Goal: Answer question/provide support

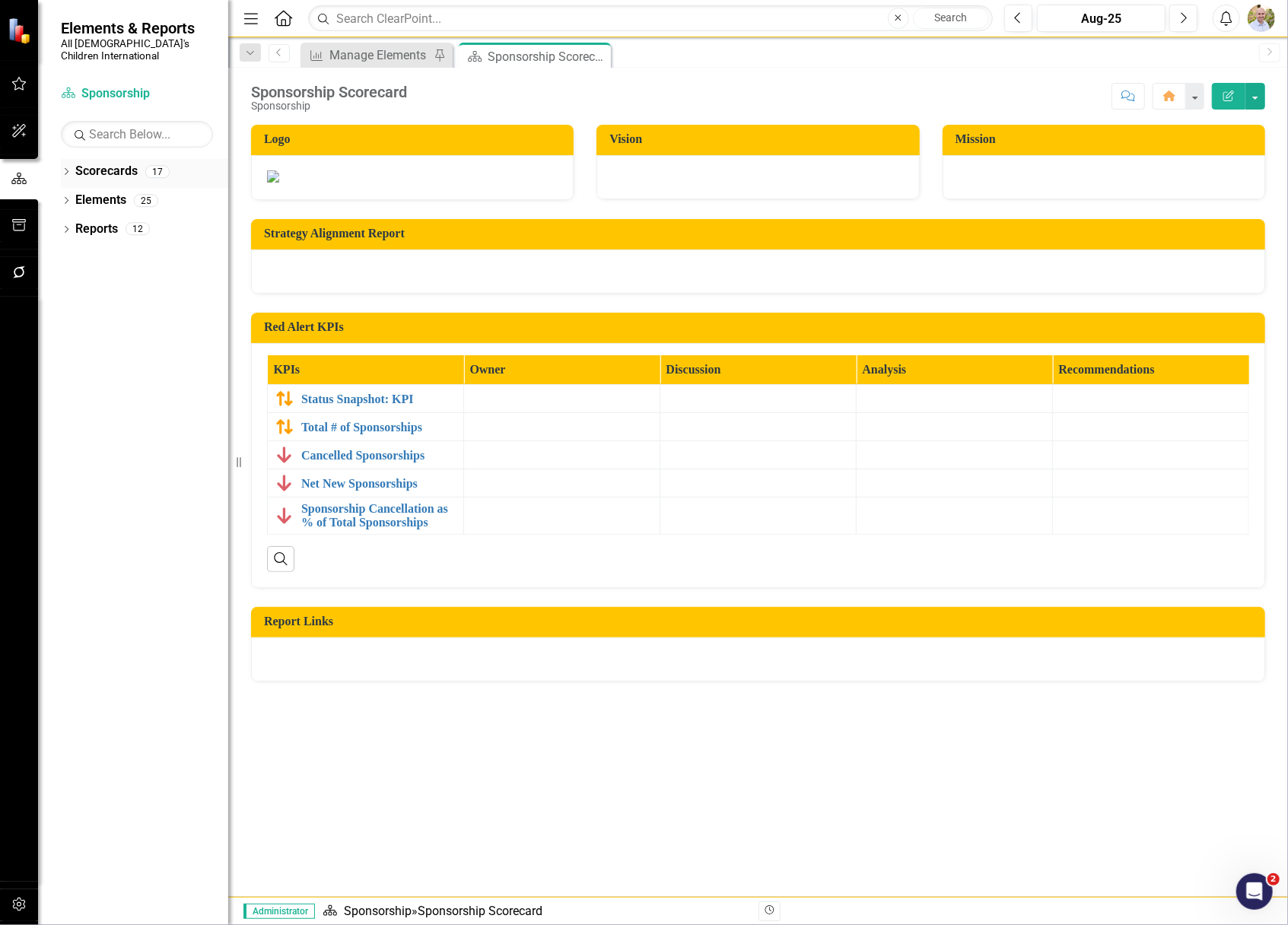
click at [67, 159] on div "Dropdown Scorecards 17" at bounding box center [144, 173] width 167 height 29
click at [68, 169] on icon "Dropdown" at bounding box center [66, 172] width 11 height 8
click at [72, 195] on icon "Dropdown" at bounding box center [74, 200] width 11 height 9
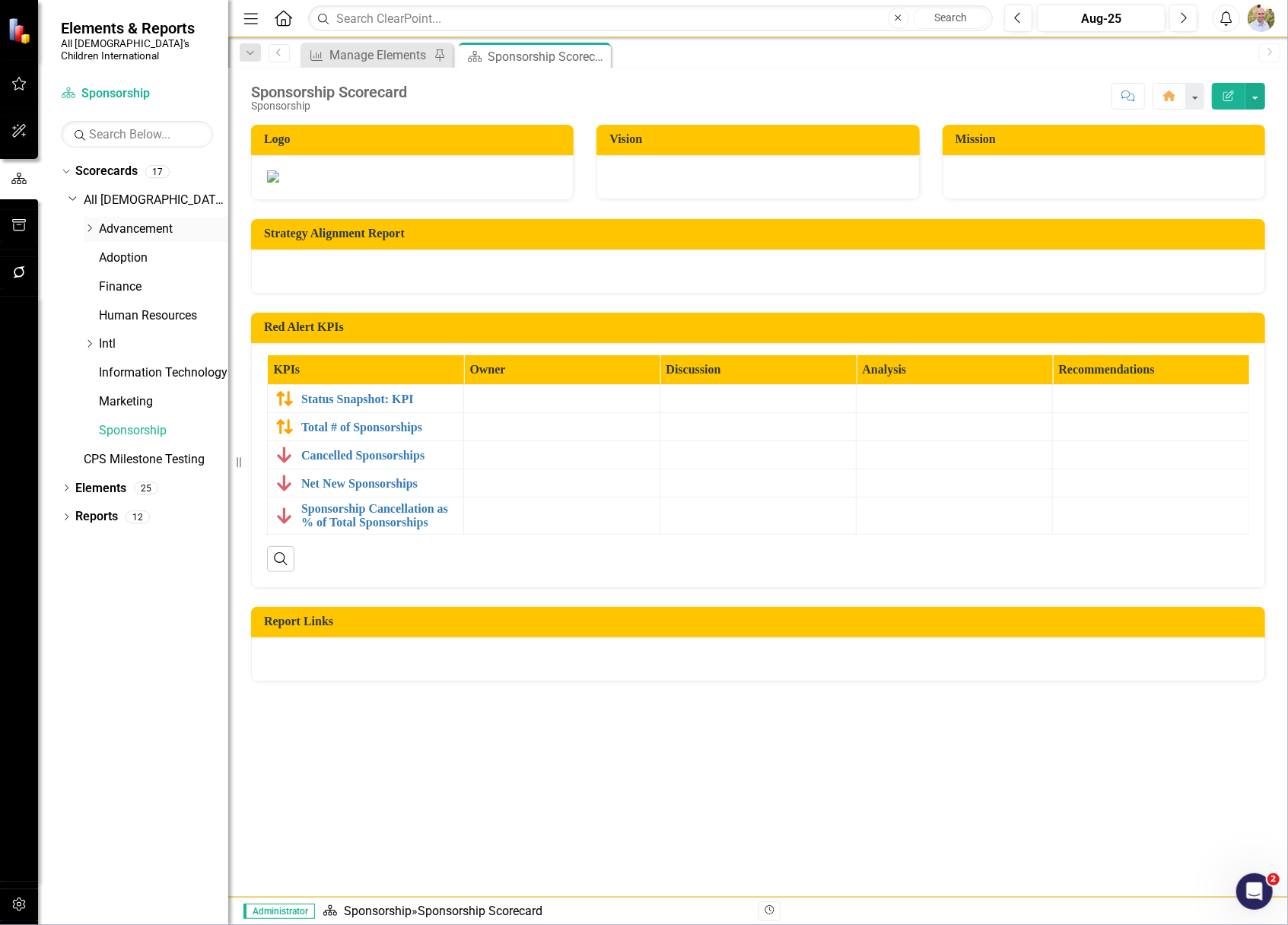
click at [87, 223] on icon "Dropdown" at bounding box center [89, 228] width 11 height 9
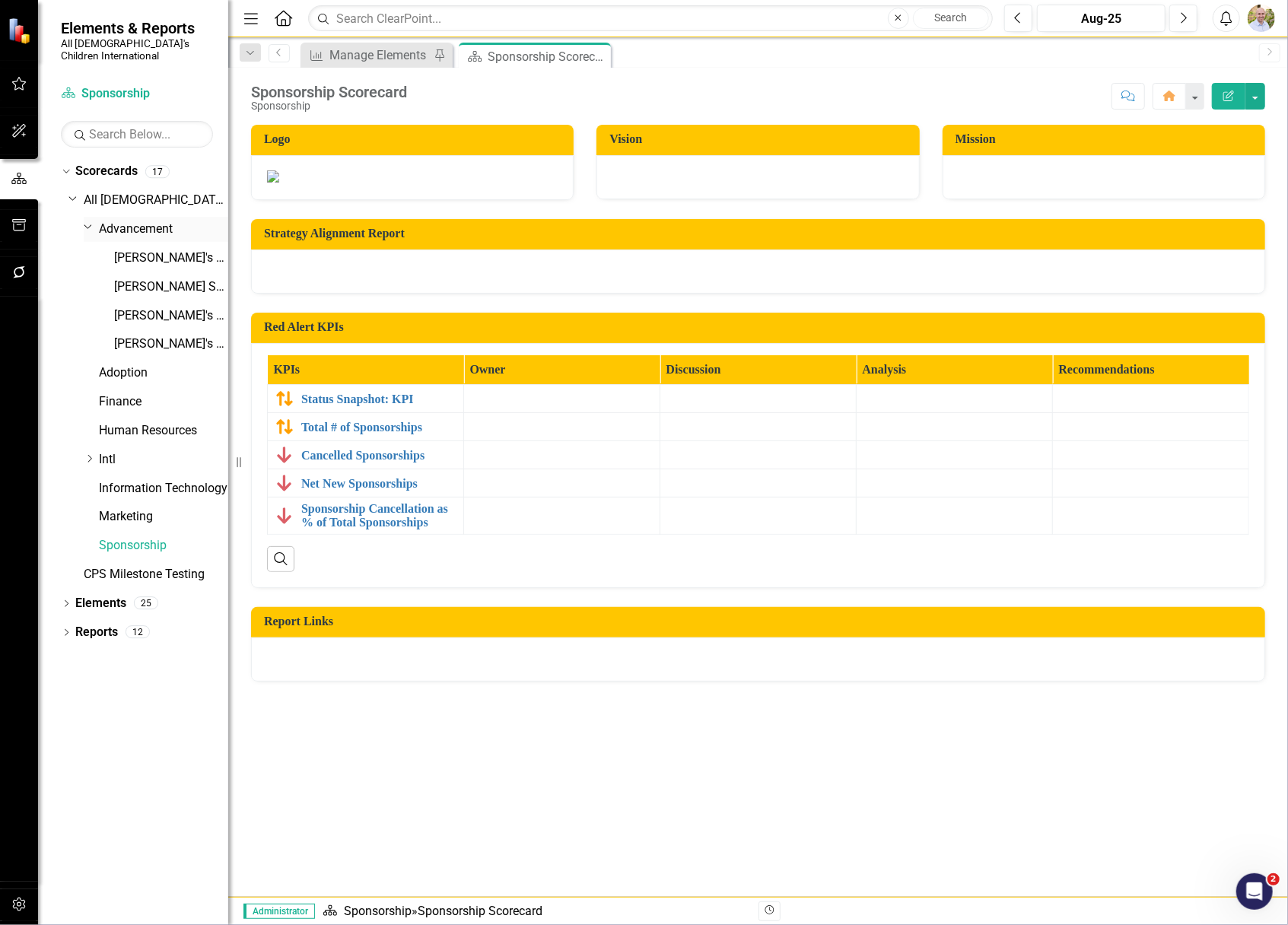
click at [130, 220] on link "Advancement" at bounding box center [164, 229] width 130 height 18
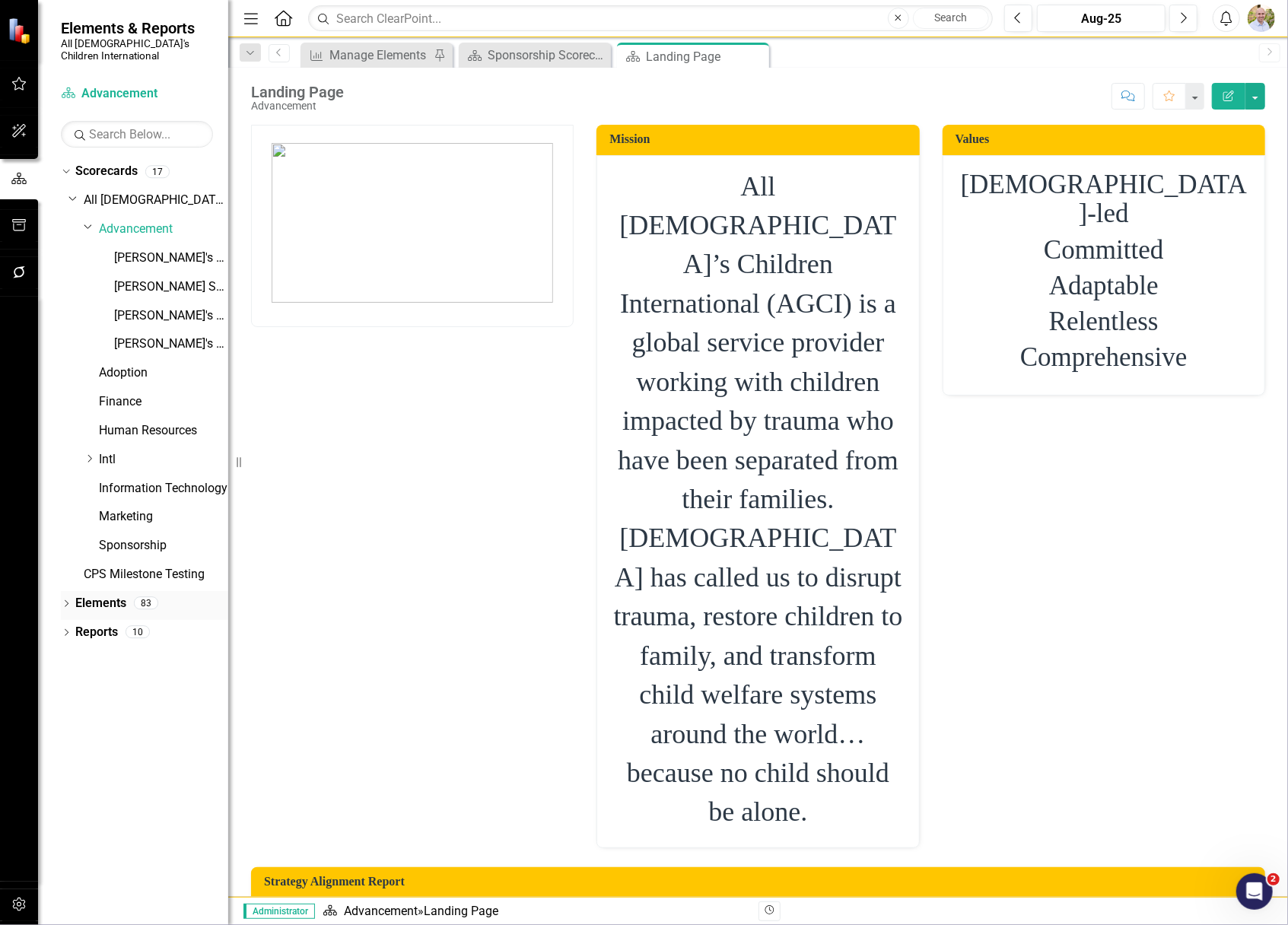
click at [117, 595] on link "Elements" at bounding box center [101, 603] width 51 height 18
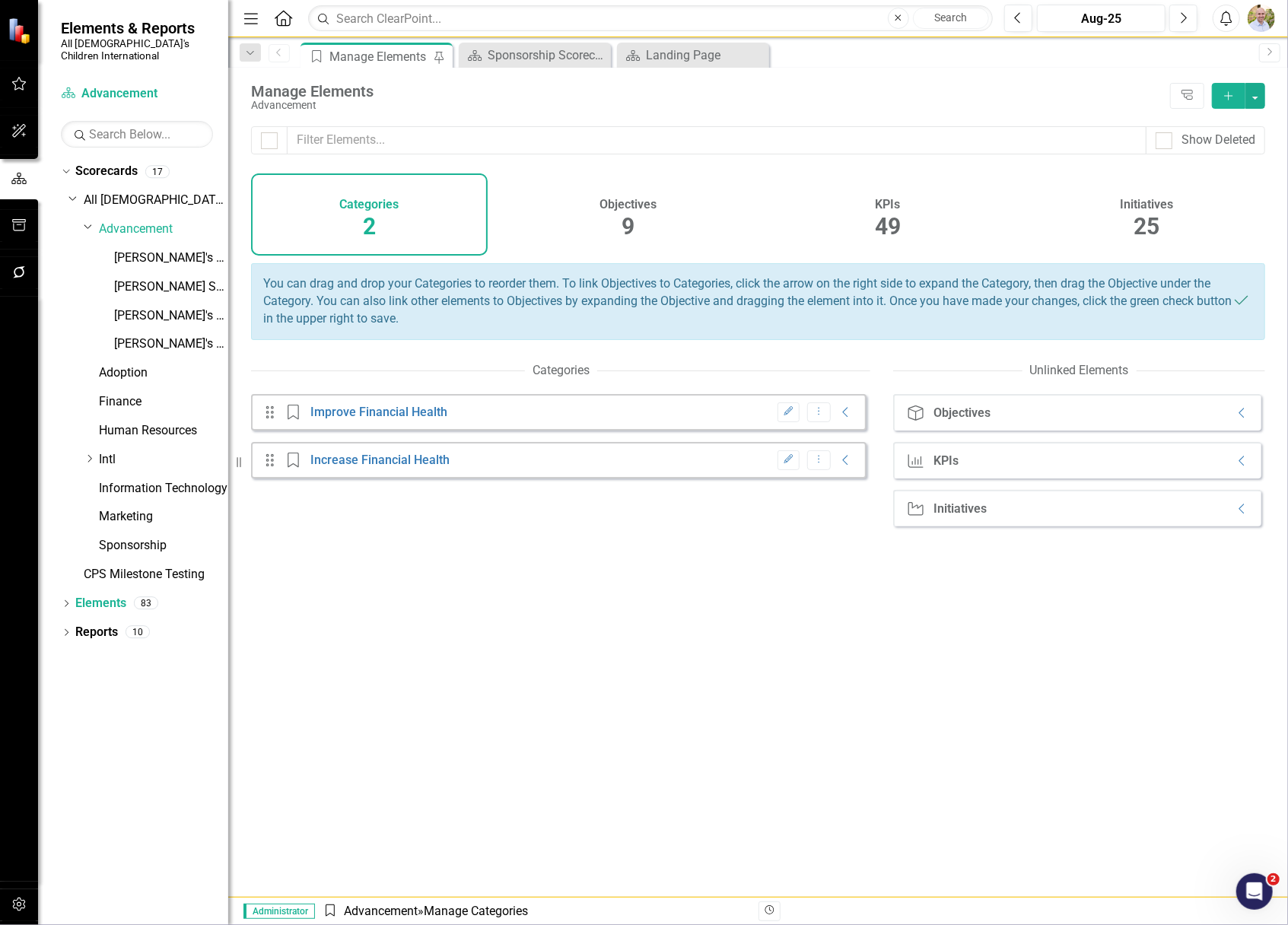
click at [904, 207] on div "KPIs 49" at bounding box center [888, 214] width 236 height 82
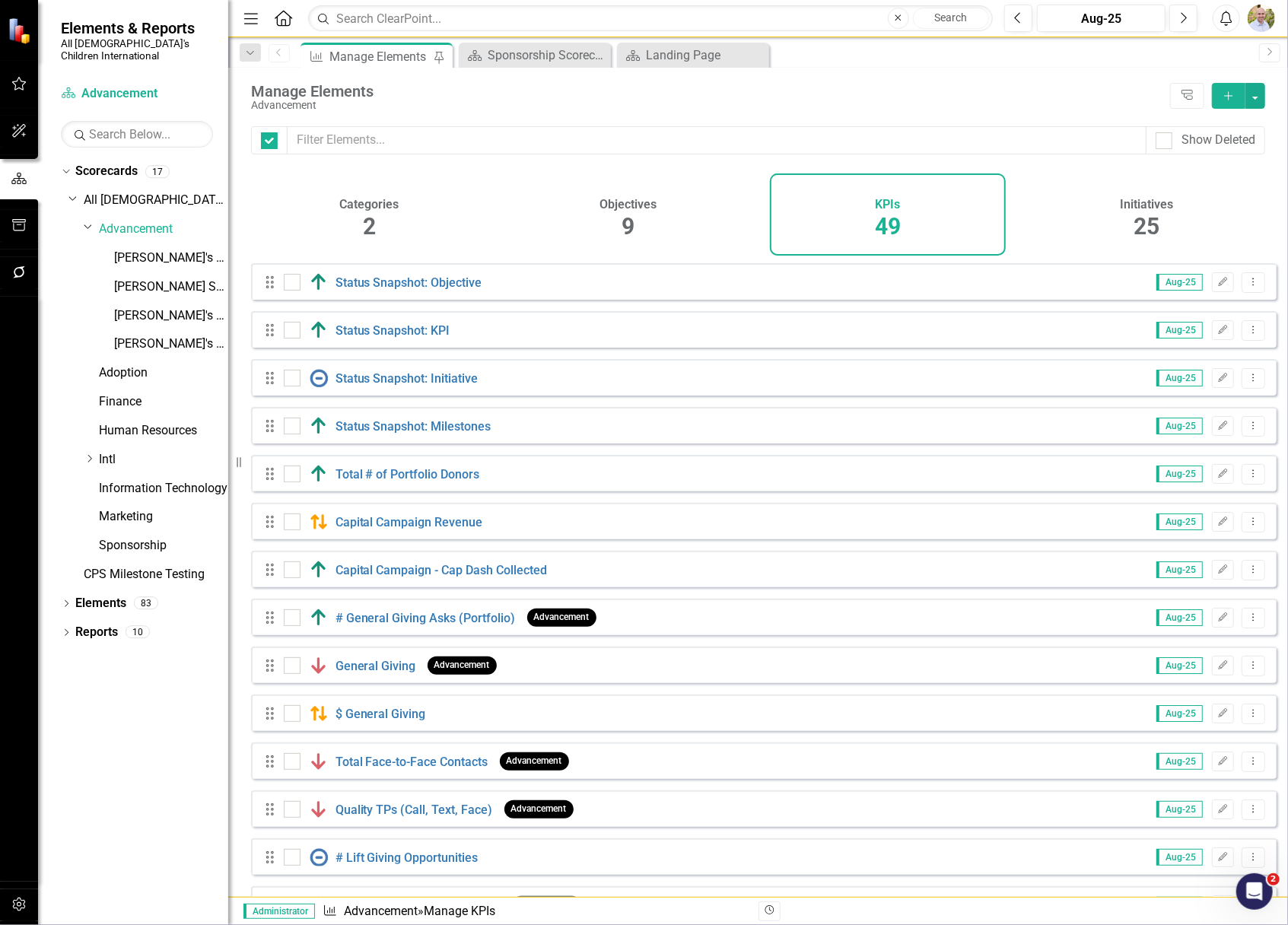
checkbox input "false"
click at [1159, 207] on h4 "Initiatives" at bounding box center [1147, 204] width 53 height 14
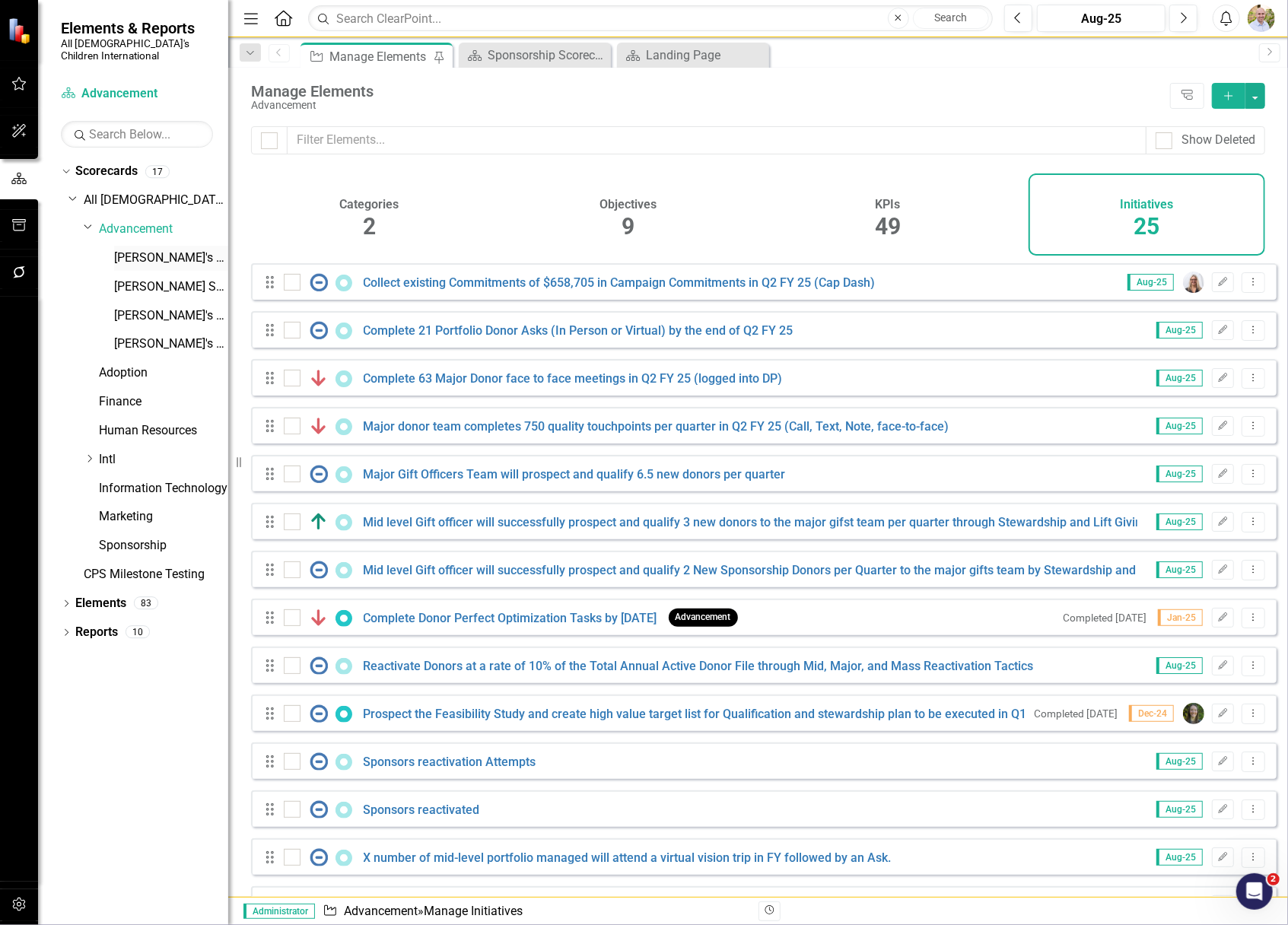
click at [162, 249] on link "[PERSON_NAME]'s Scorecard" at bounding box center [172, 258] width 114 height 18
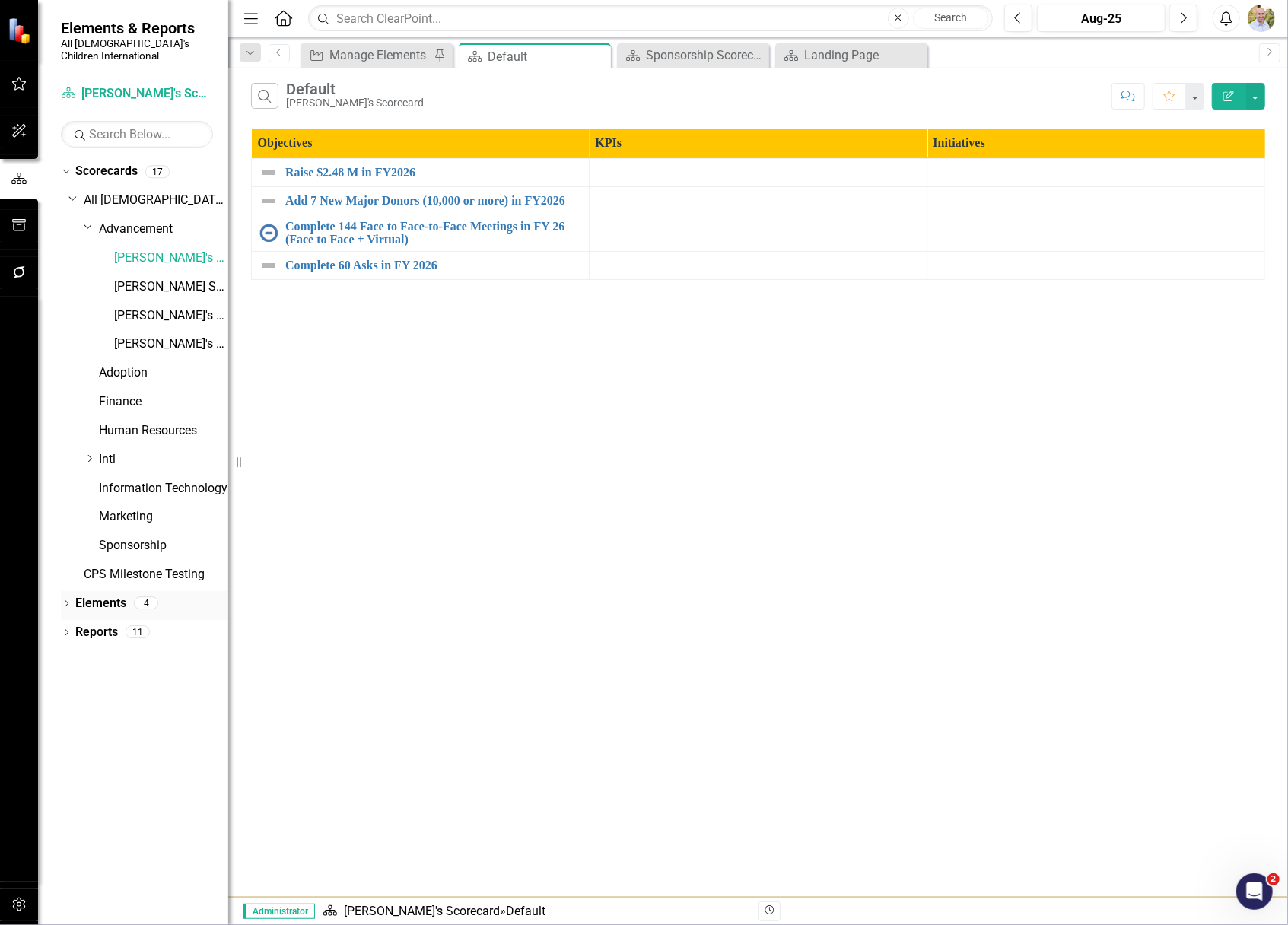
click at [104, 595] on link "Elements" at bounding box center [101, 603] width 51 height 18
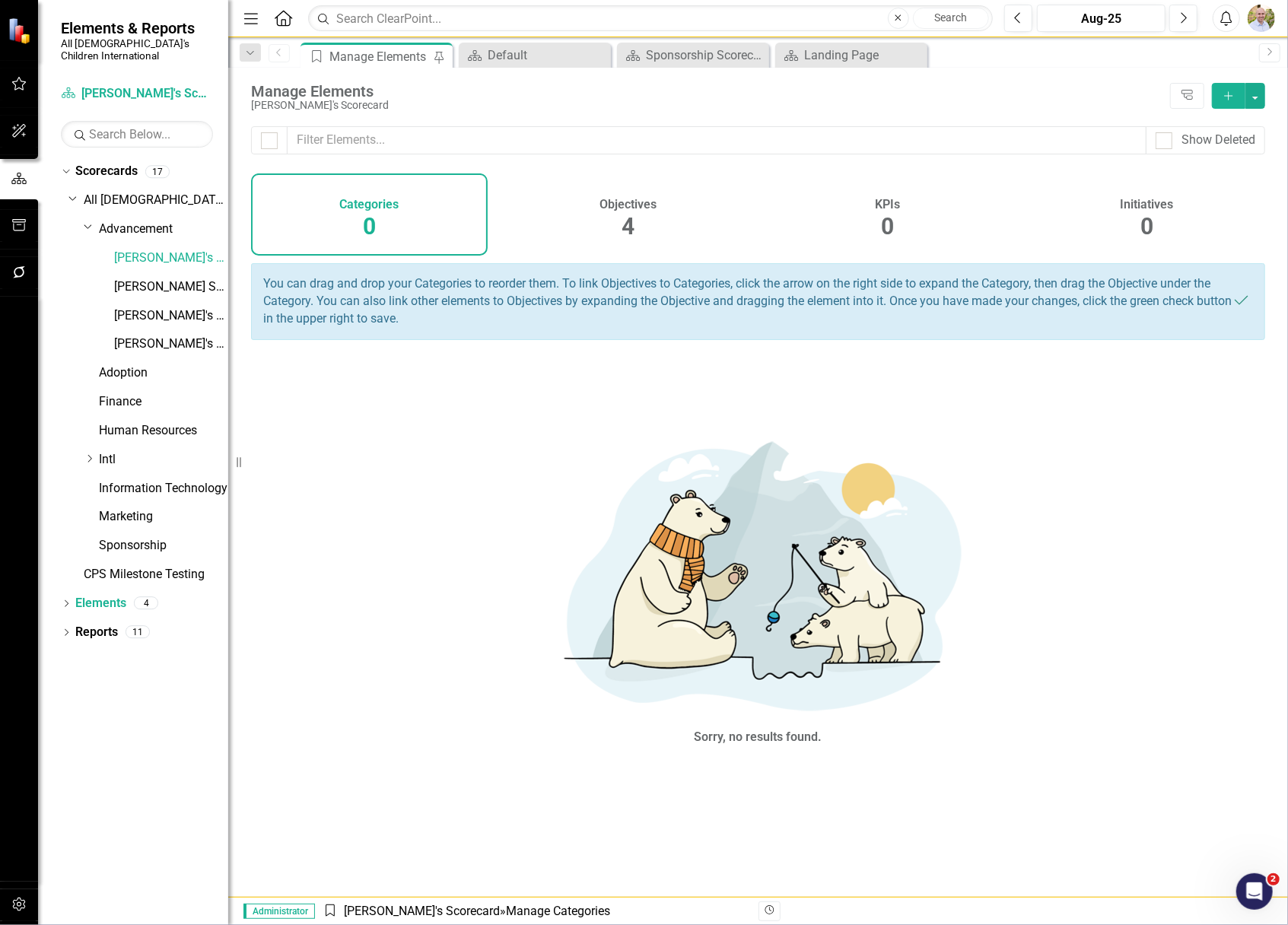
click at [633, 210] on h4 "Objectives" at bounding box center [628, 204] width 57 height 14
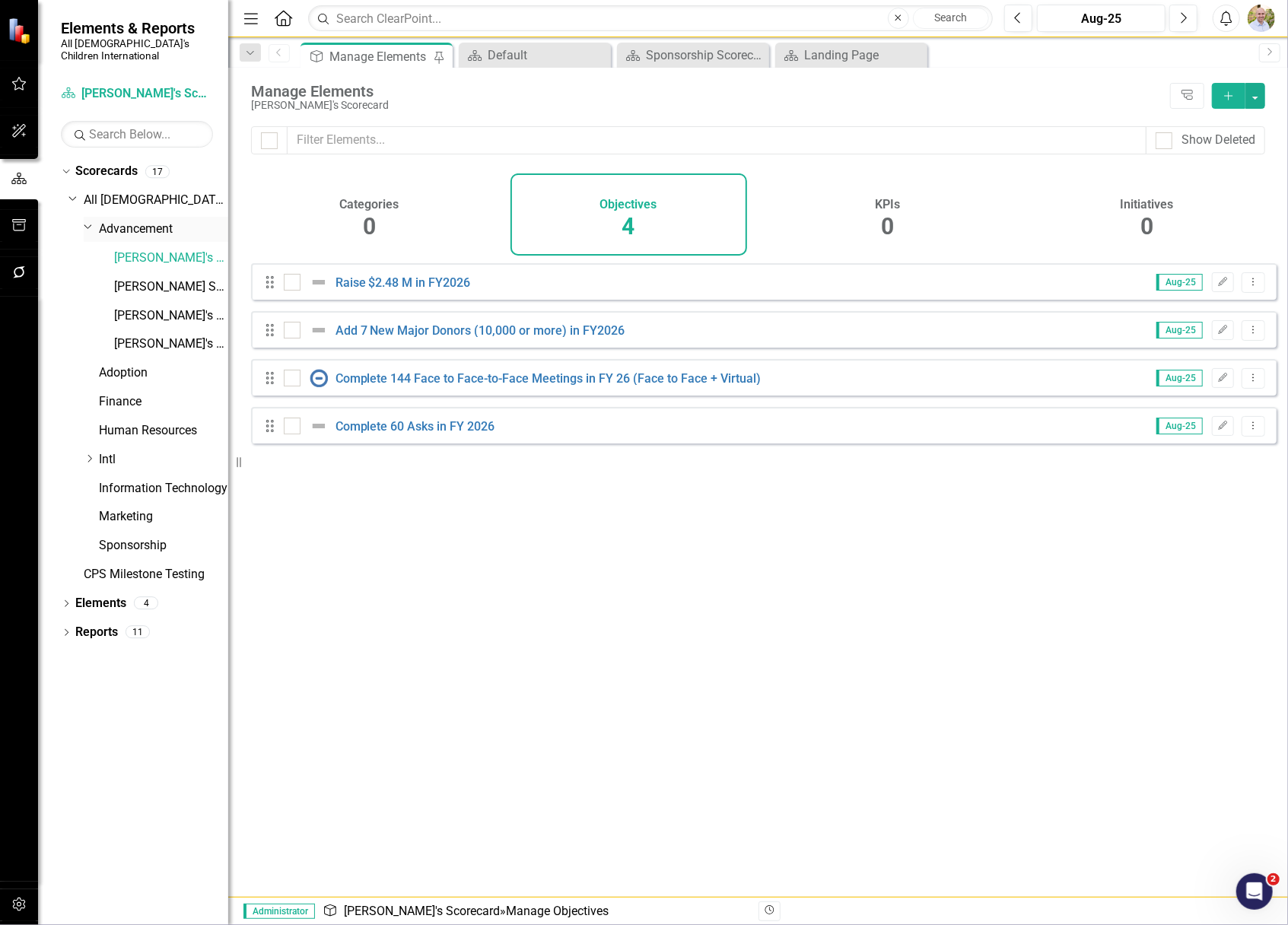
click at [136, 220] on link "Advancement" at bounding box center [164, 229] width 130 height 18
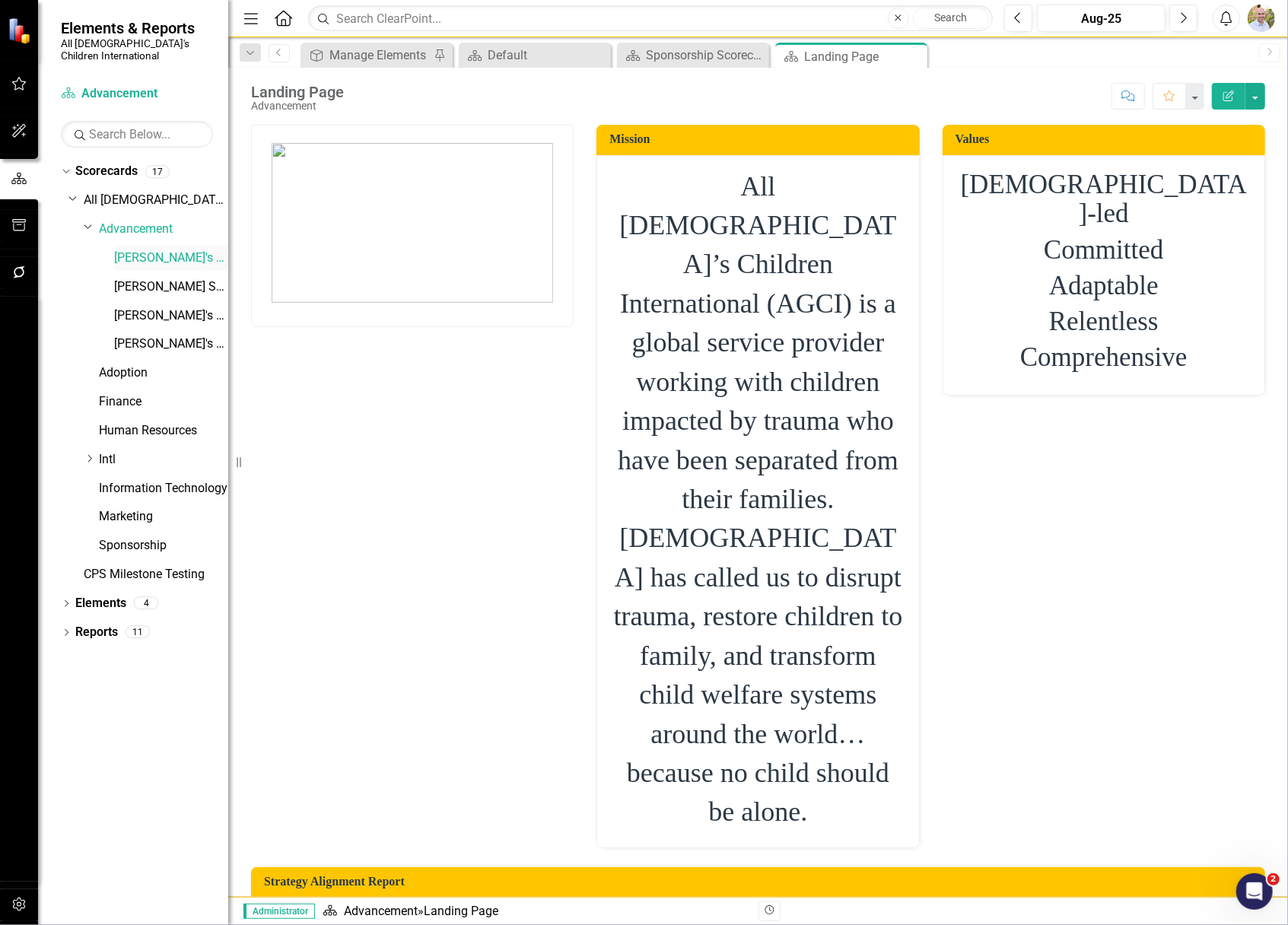
click at [136, 246] on div "[PERSON_NAME]'s Scorecard" at bounding box center [172, 258] width 114 height 25
click at [159, 253] on link "[PERSON_NAME]'s Scorecard" at bounding box center [172, 258] width 114 height 18
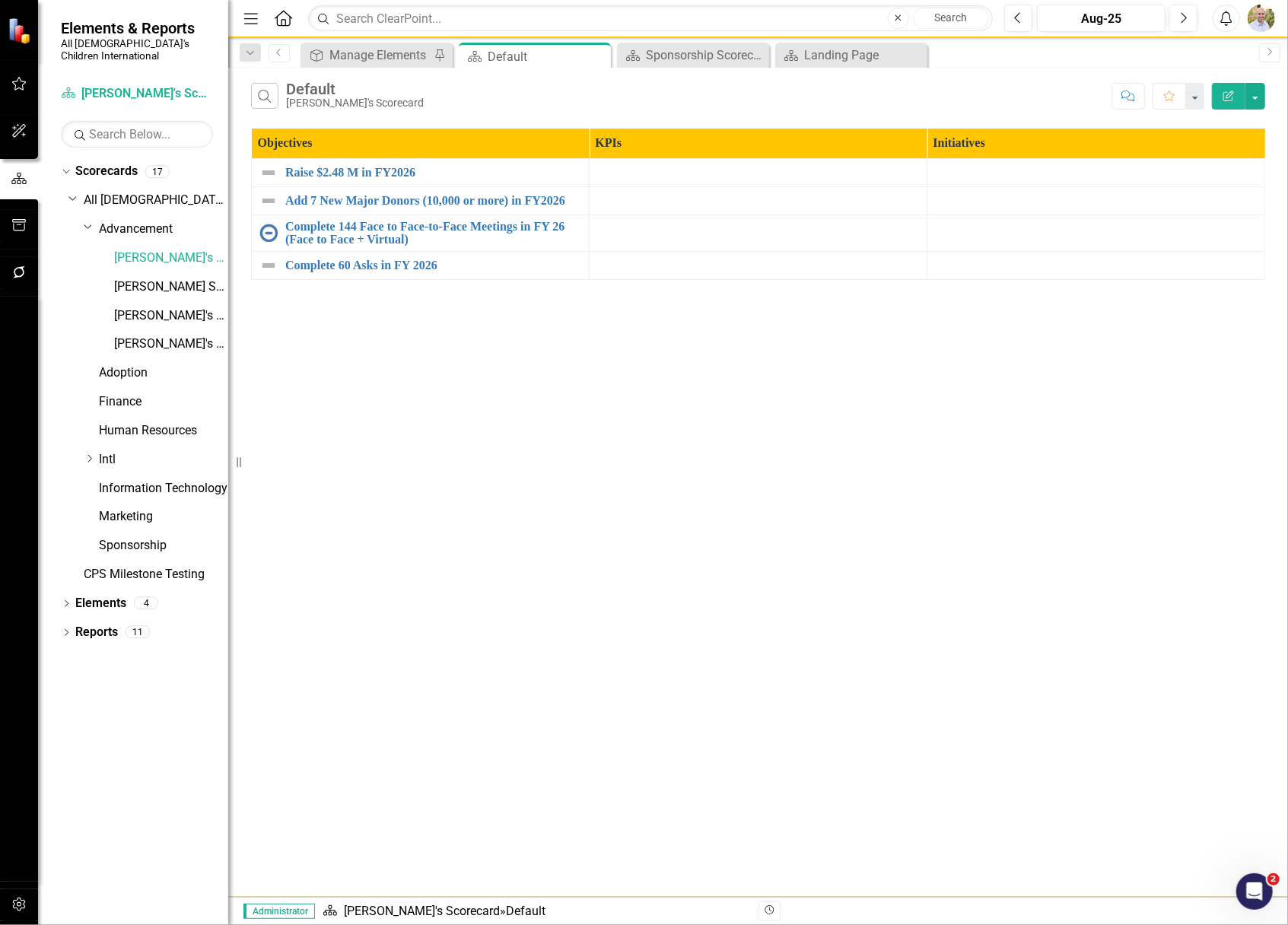
click at [1037, 179] on td at bounding box center [1096, 172] width 338 height 28
click at [344, 174] on link "Raise $2.48 M in FY2026" at bounding box center [433, 172] width 296 height 14
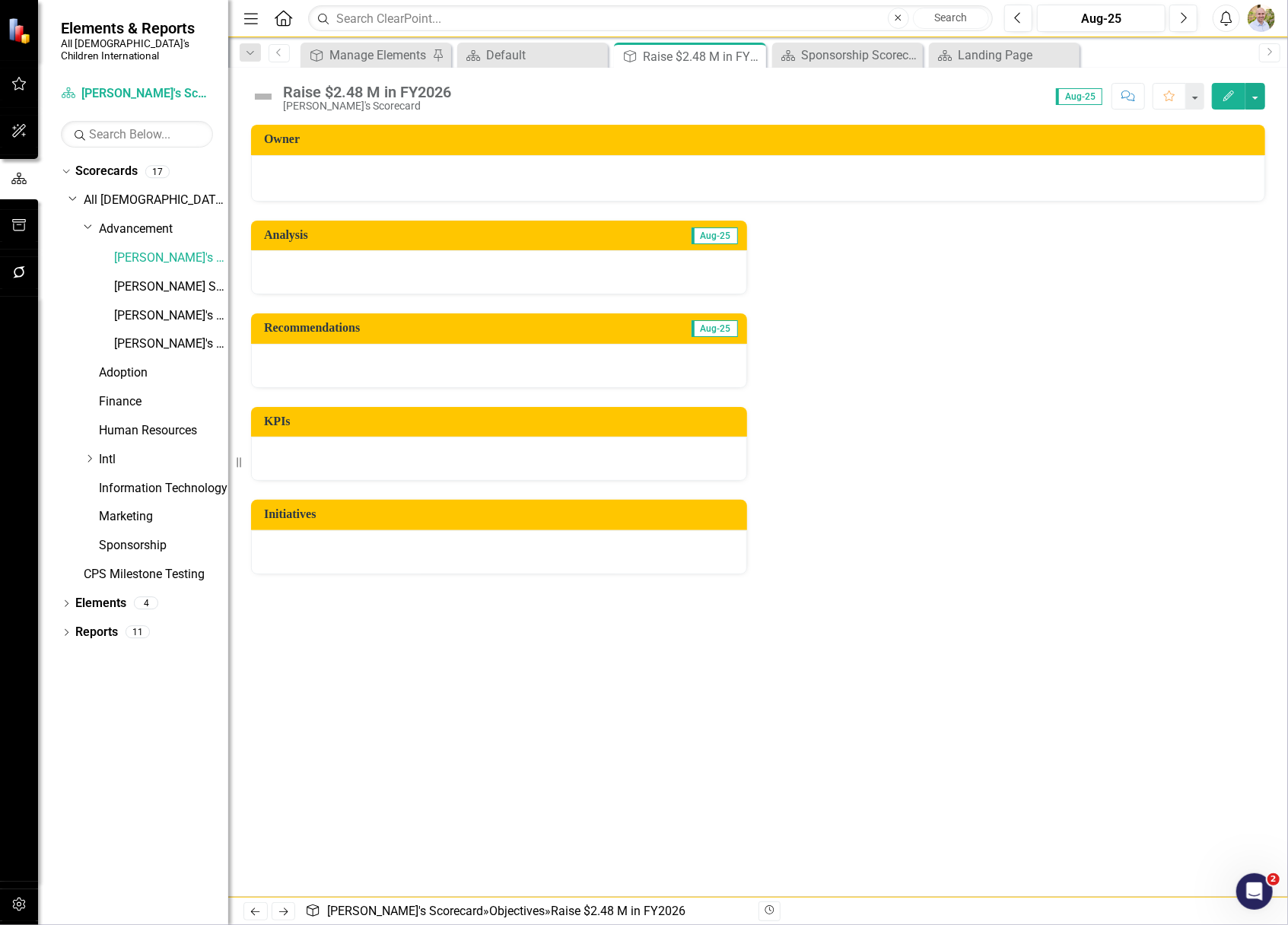
click at [1223, 101] on button "Edit" at bounding box center [1229, 96] width 34 height 27
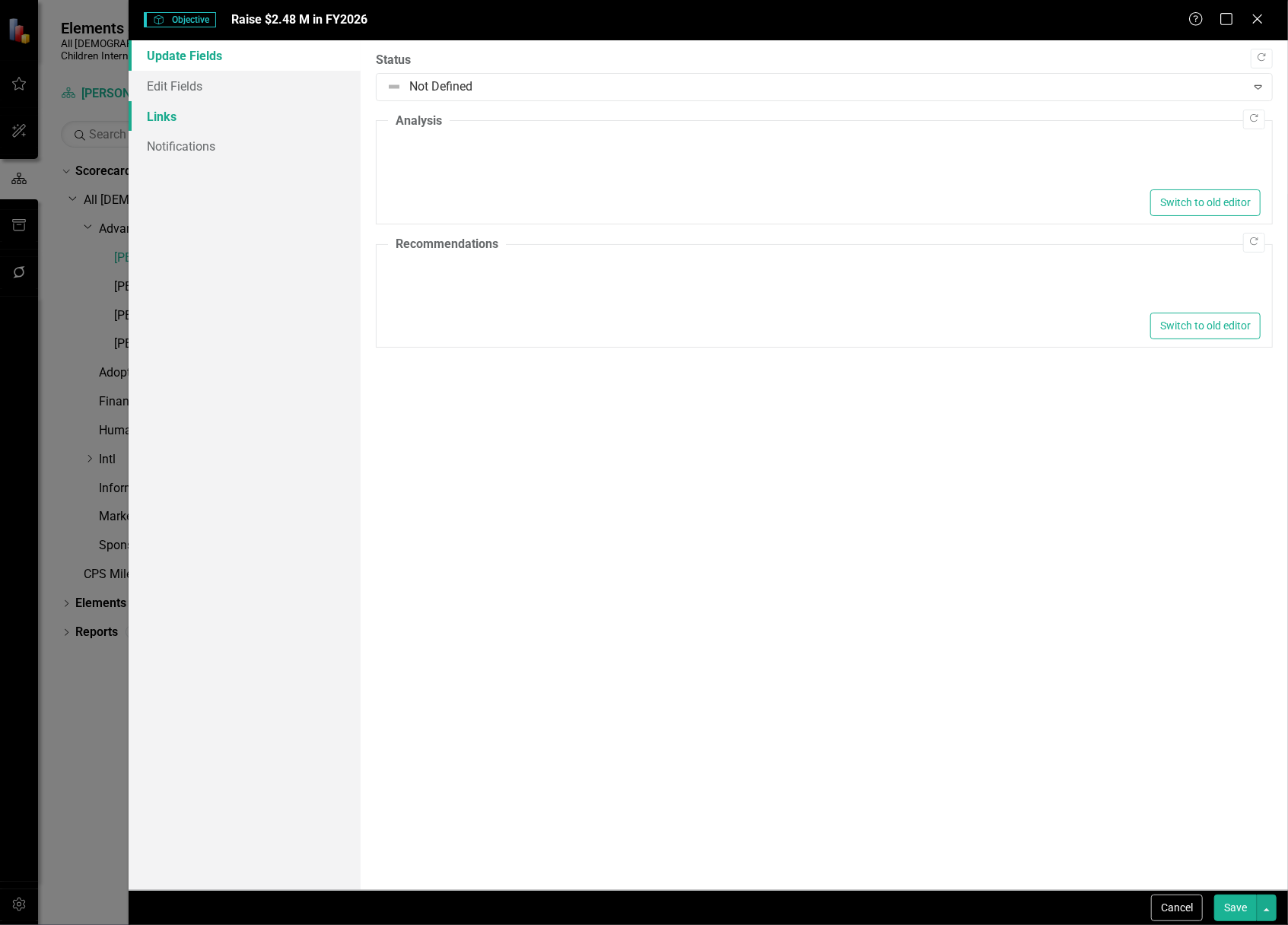
click at [168, 116] on link "Links" at bounding box center [245, 117] width 232 height 31
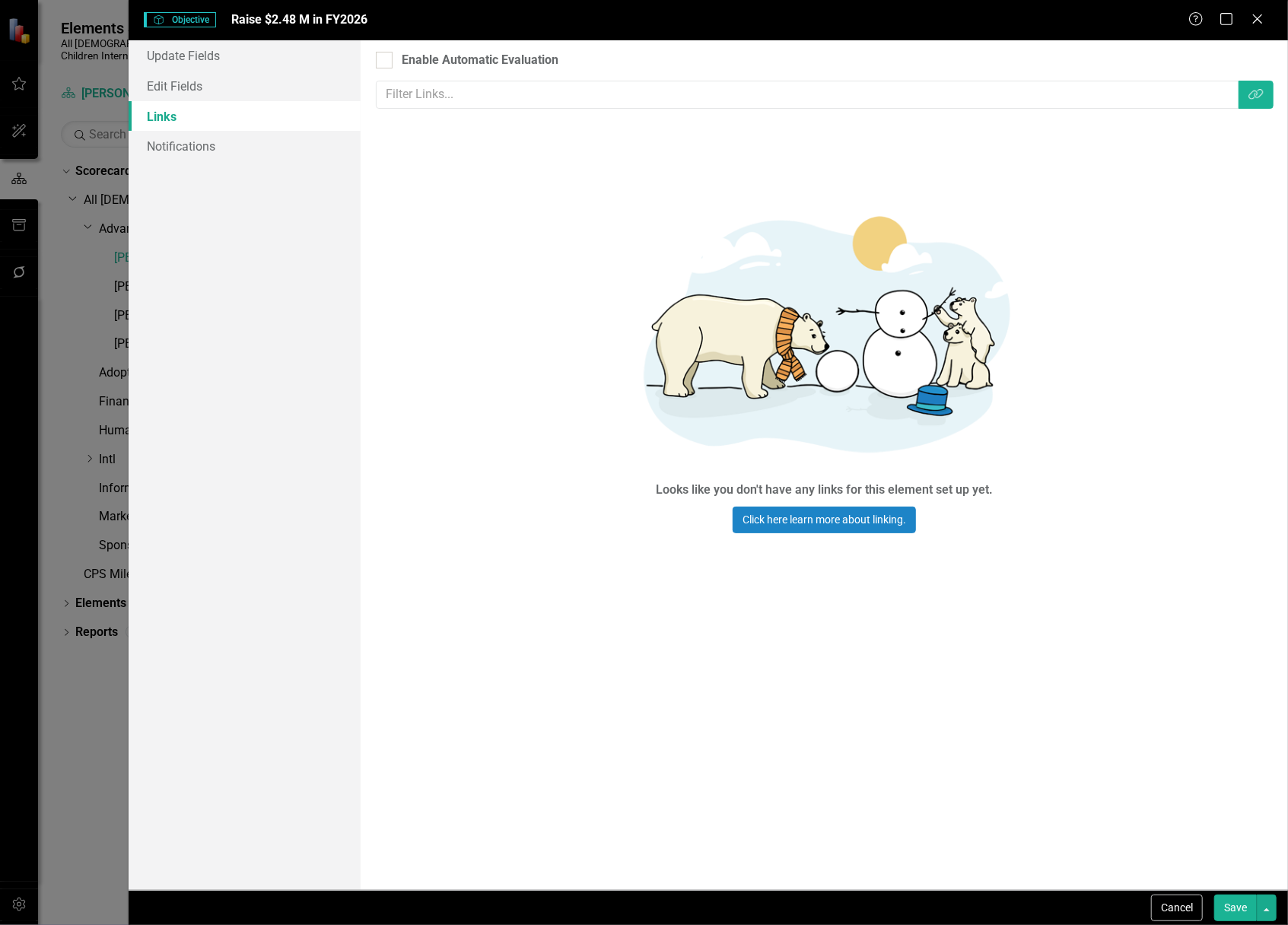
click at [1266, 15] on div "Help Maximize Close" at bounding box center [1230, 20] width 85 height 18
click at [1255, 26] on div "Close" at bounding box center [1257, 20] width 19 height 21
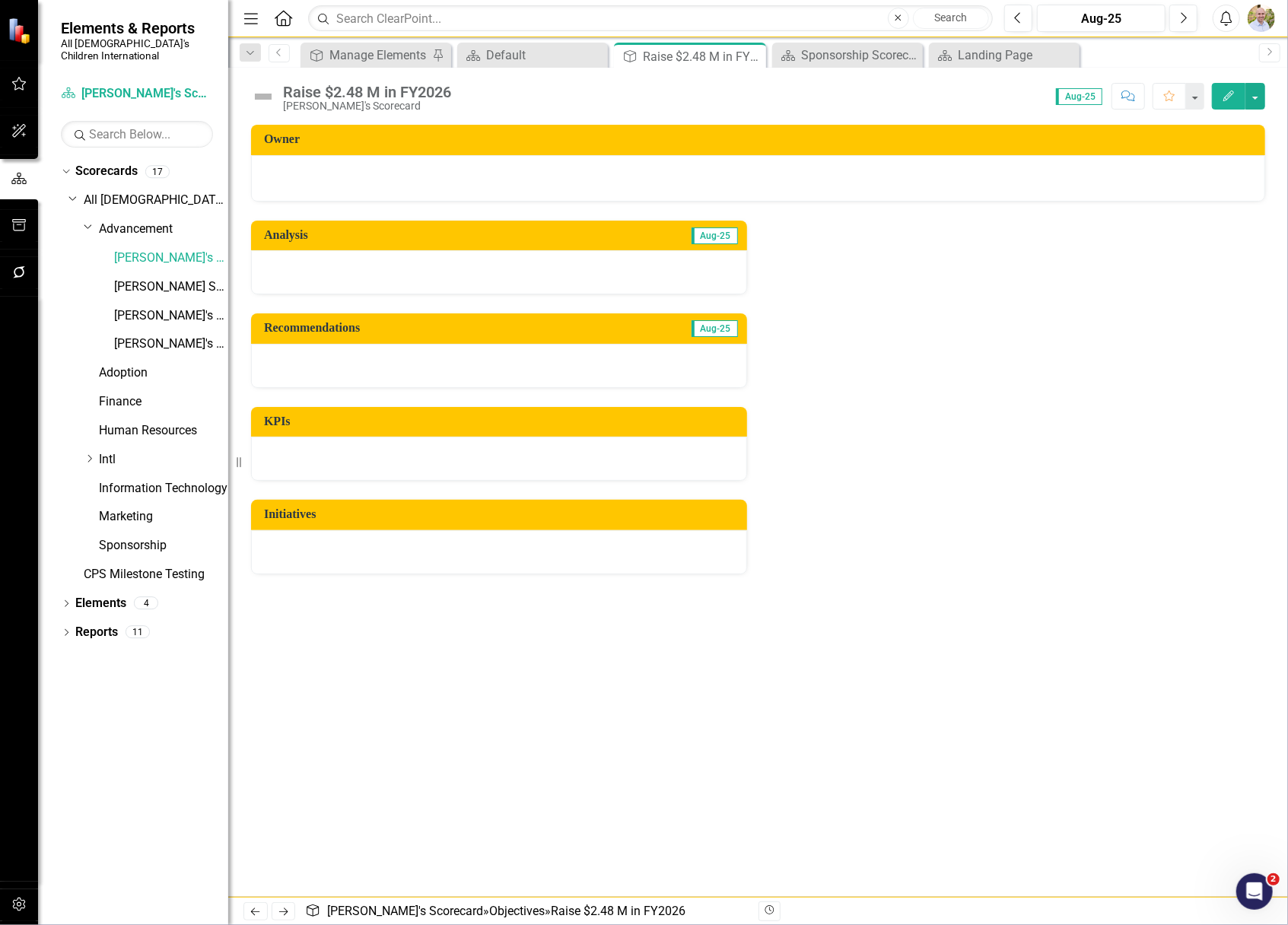
click at [977, 448] on div "Analysis Aug-25 Recommendations Aug-25 KPIs Initiatives" at bounding box center [757, 387] width 1036 height 373
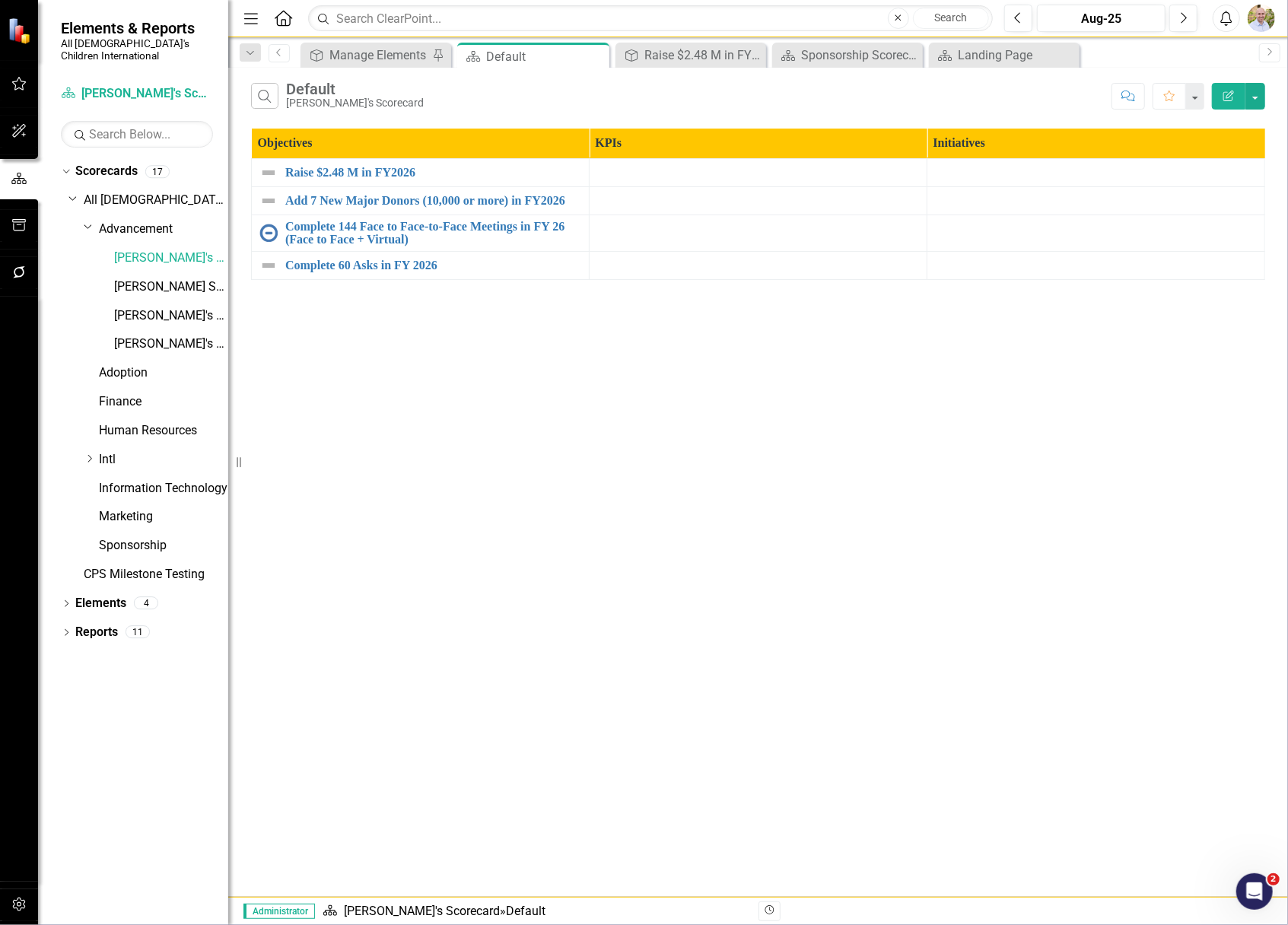
click at [1272, 908] on body "Elements & Reports All God's Children International Scorecard [PERSON_NAME]'s S…" at bounding box center [644, 462] width 1288 height 925
drag, startPoint x: 1254, startPoint y: 886, endPoint x: 2480, endPoint y: 1739, distance: 1493.5
click at [1254, 885] on icon "Open Intercom Messenger" at bounding box center [1252, 889] width 25 height 25
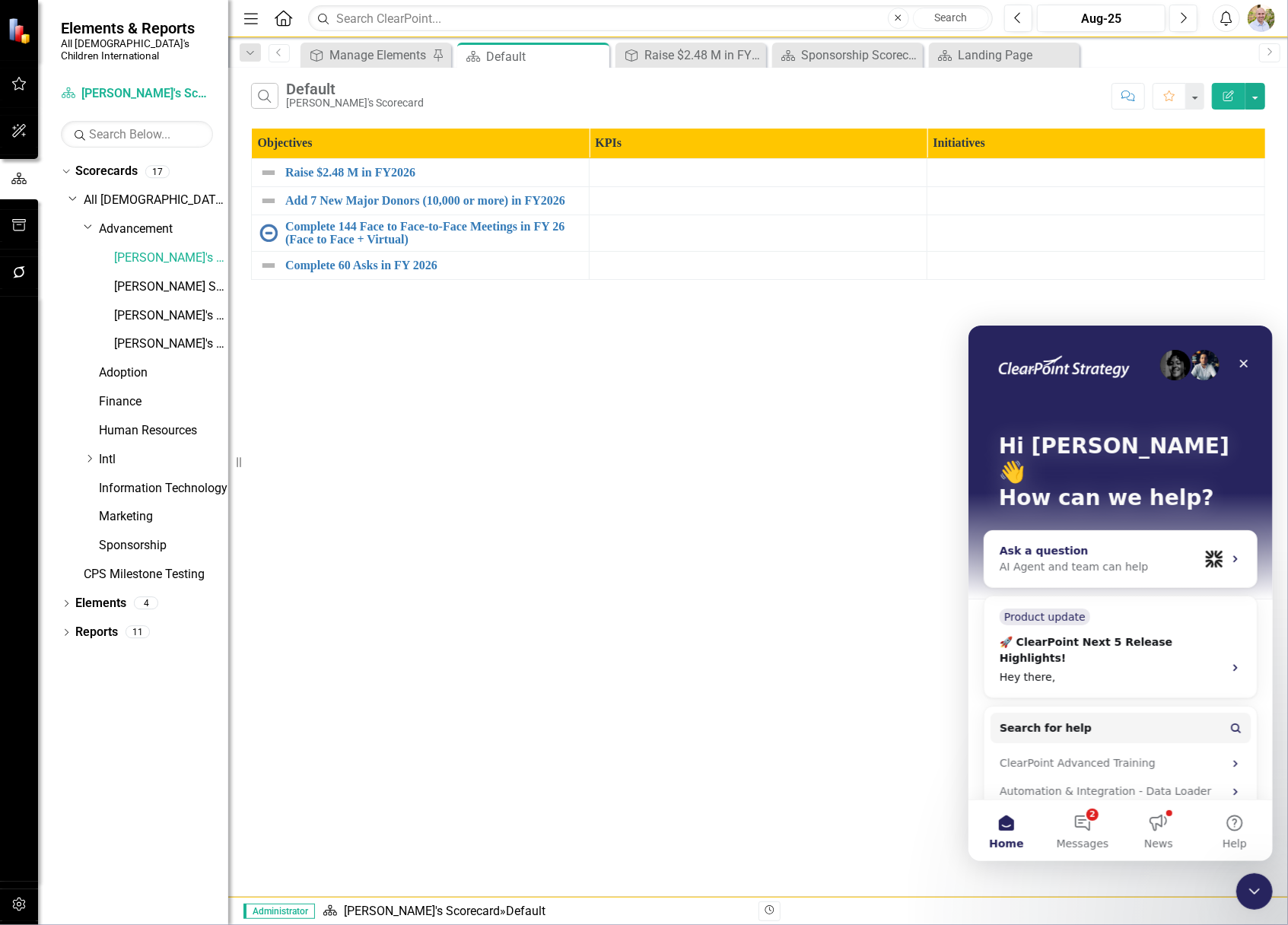
click at [1123, 558] on div "AI Agent and team can help" at bounding box center [1098, 566] width 199 height 16
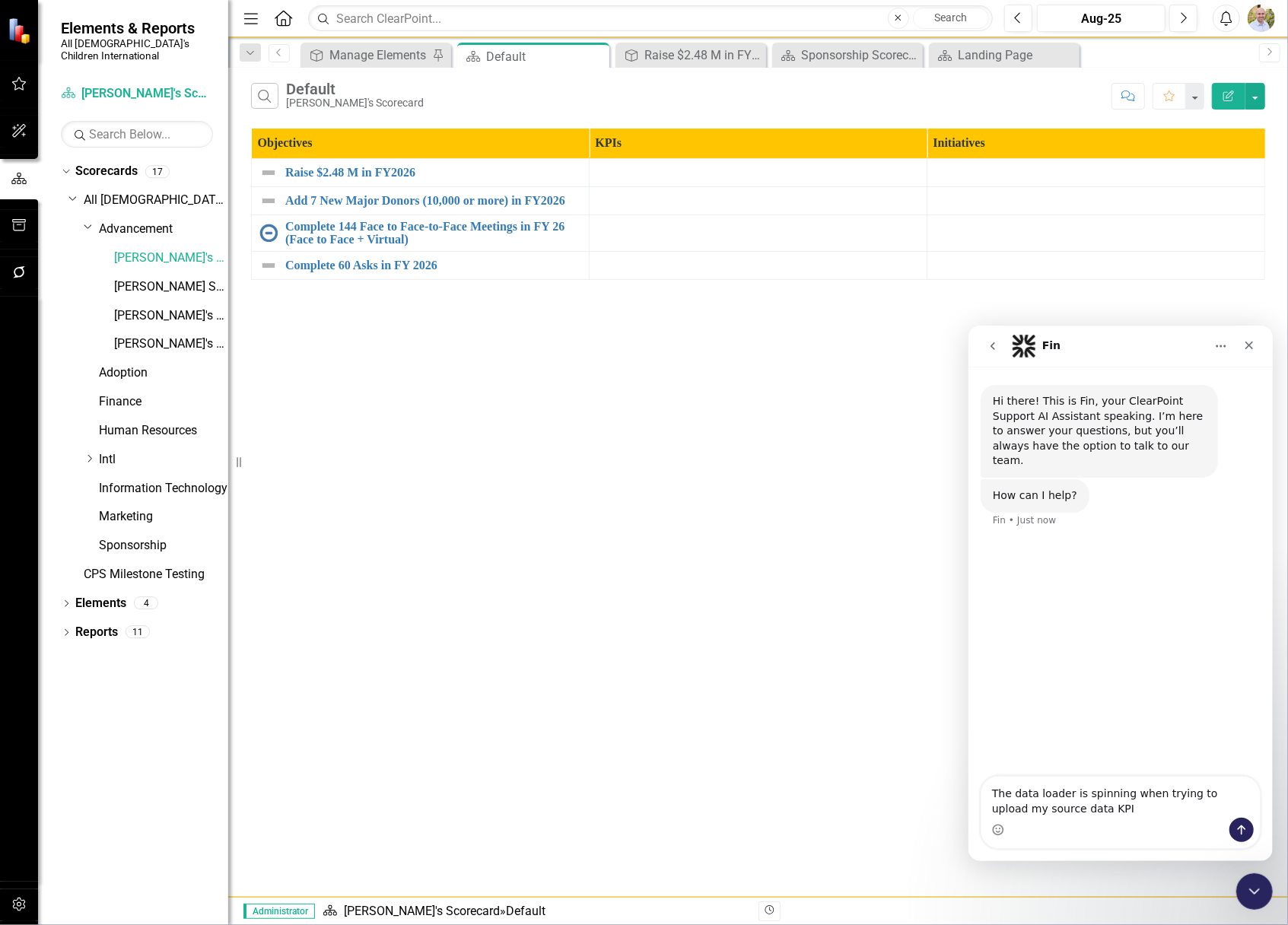
type textarea "The data loader is spinning when trying to upload my source data KPIS"
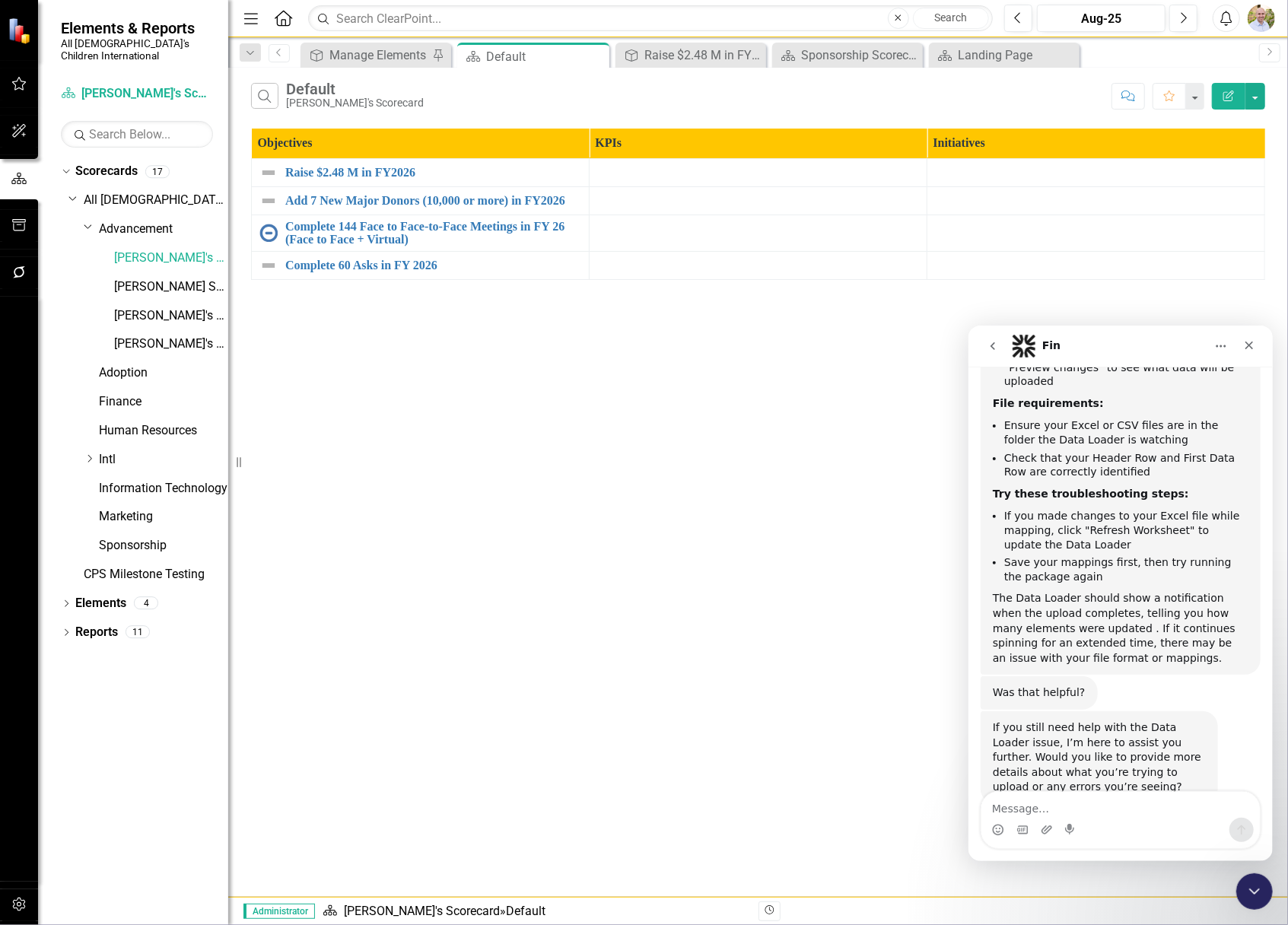
scroll to position [384, 0]
